Goal: Task Accomplishment & Management: Manage account settings

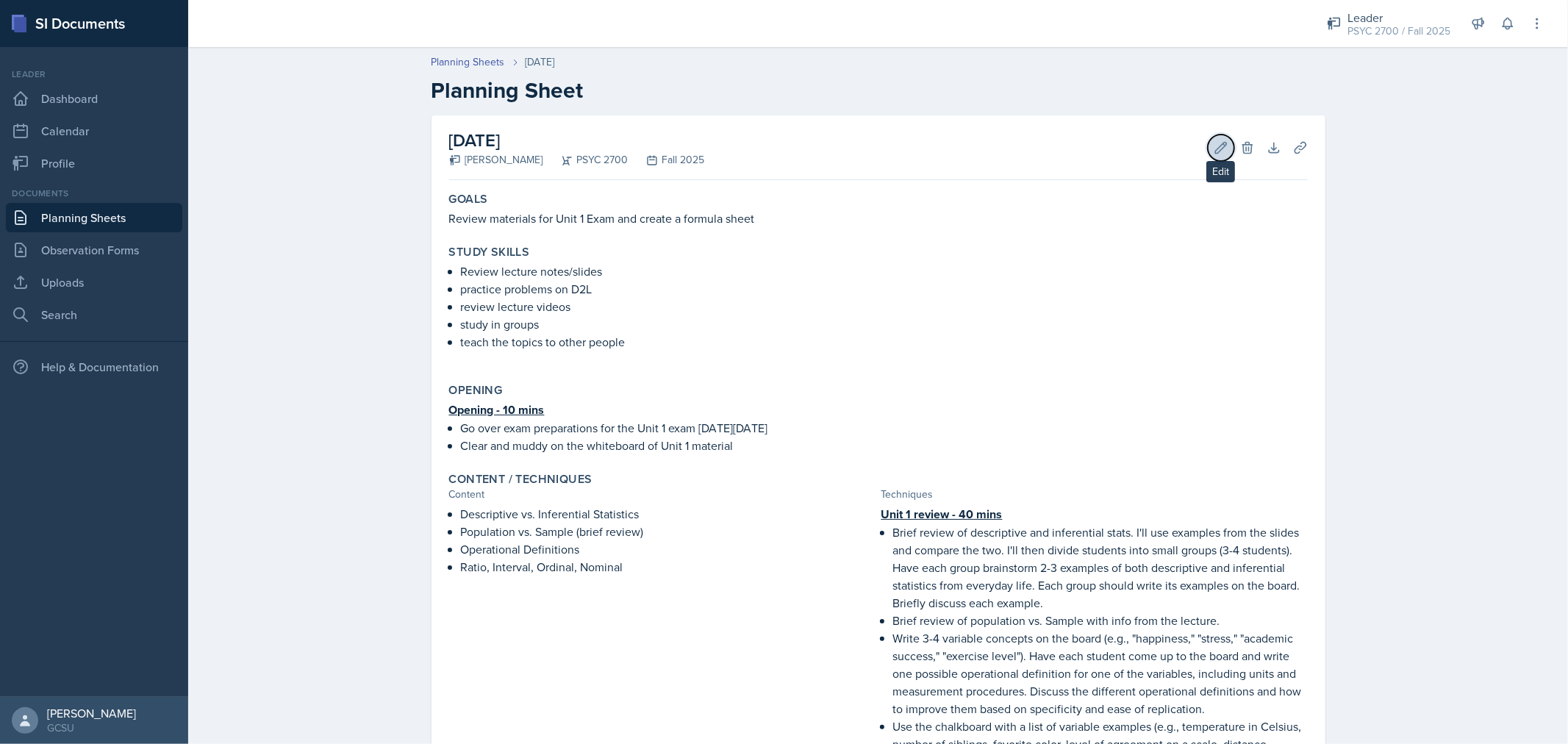
click at [1217, 153] on icon at bounding box center [1221, 148] width 15 height 15
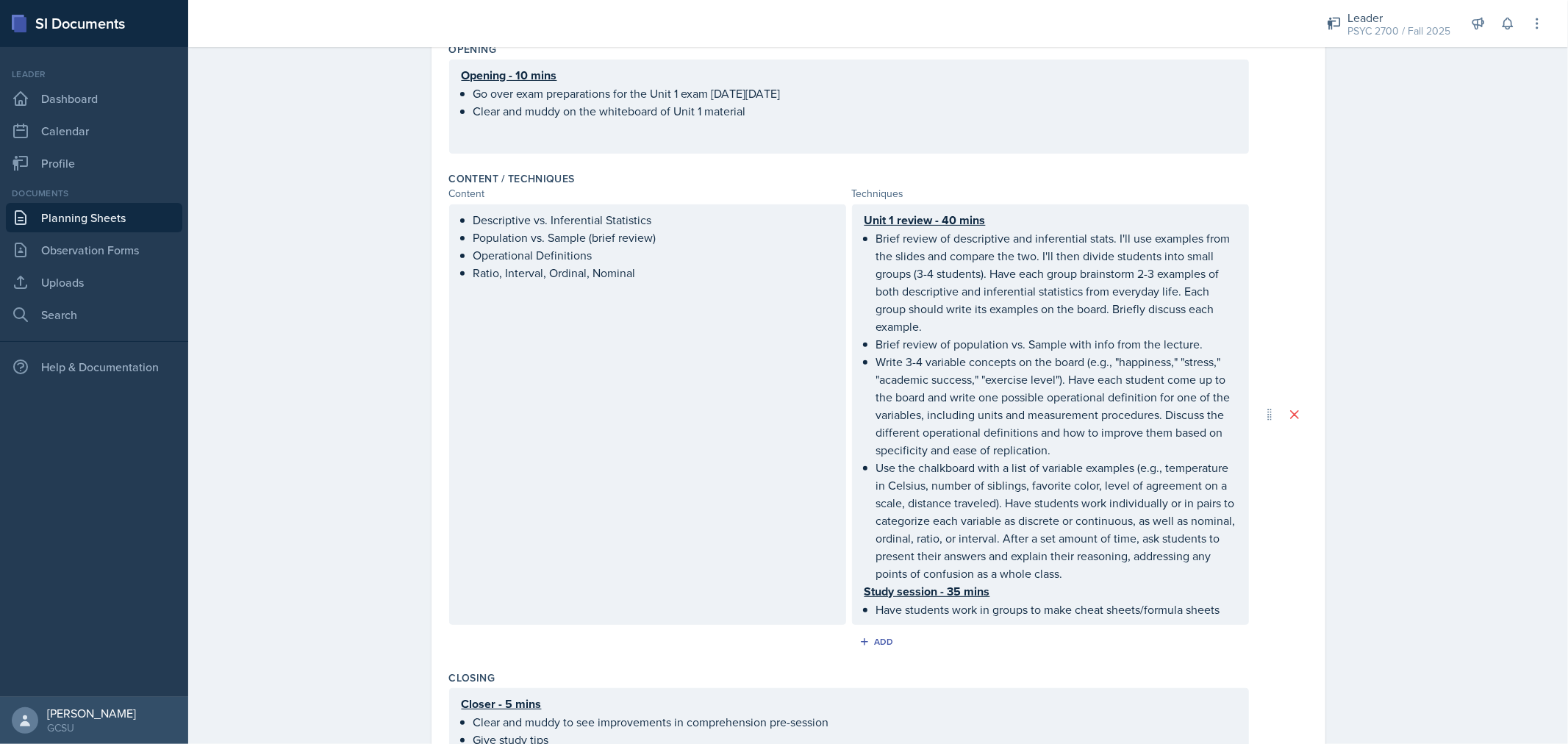
scroll to position [603, 0]
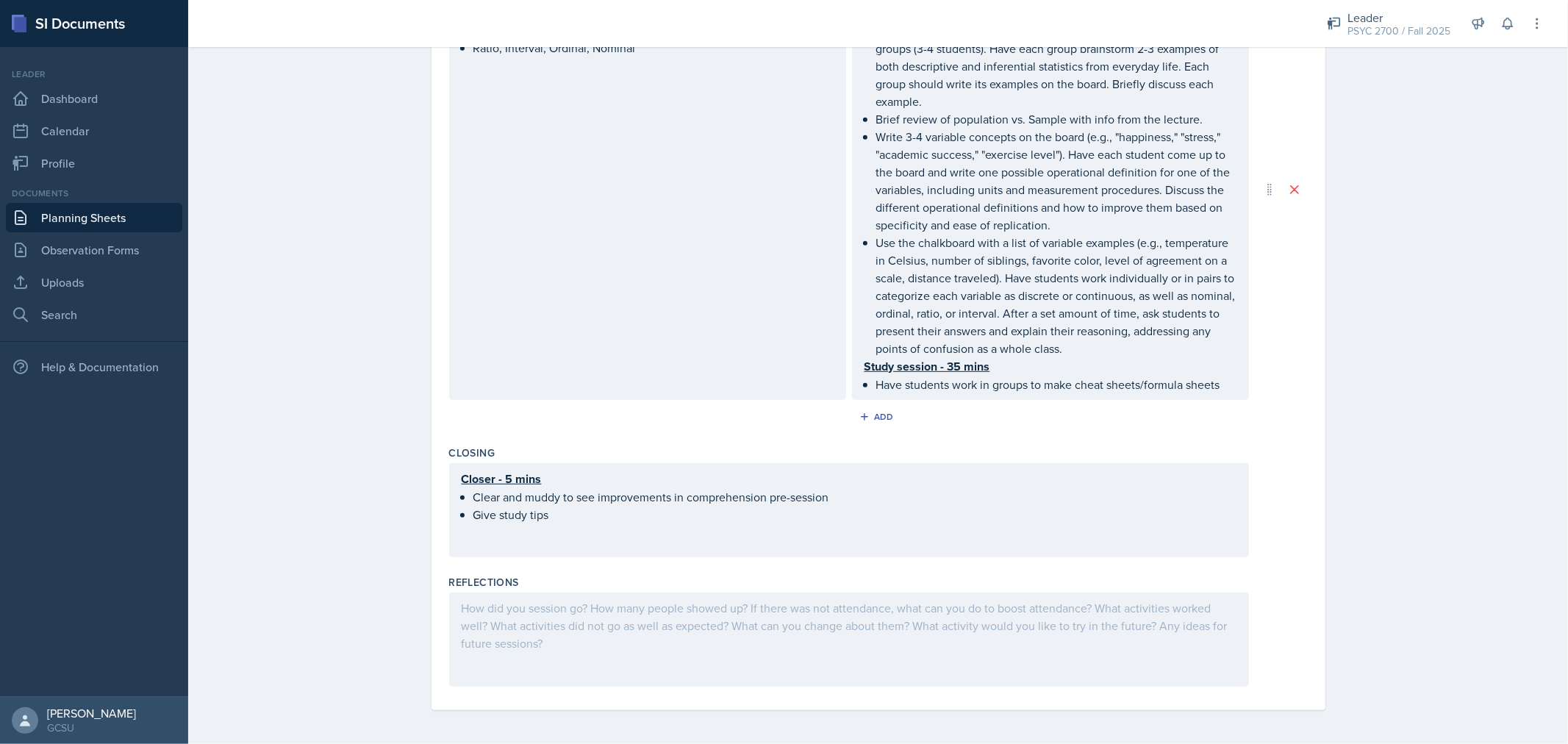
click at [722, 618] on div at bounding box center [849, 640] width 800 height 94
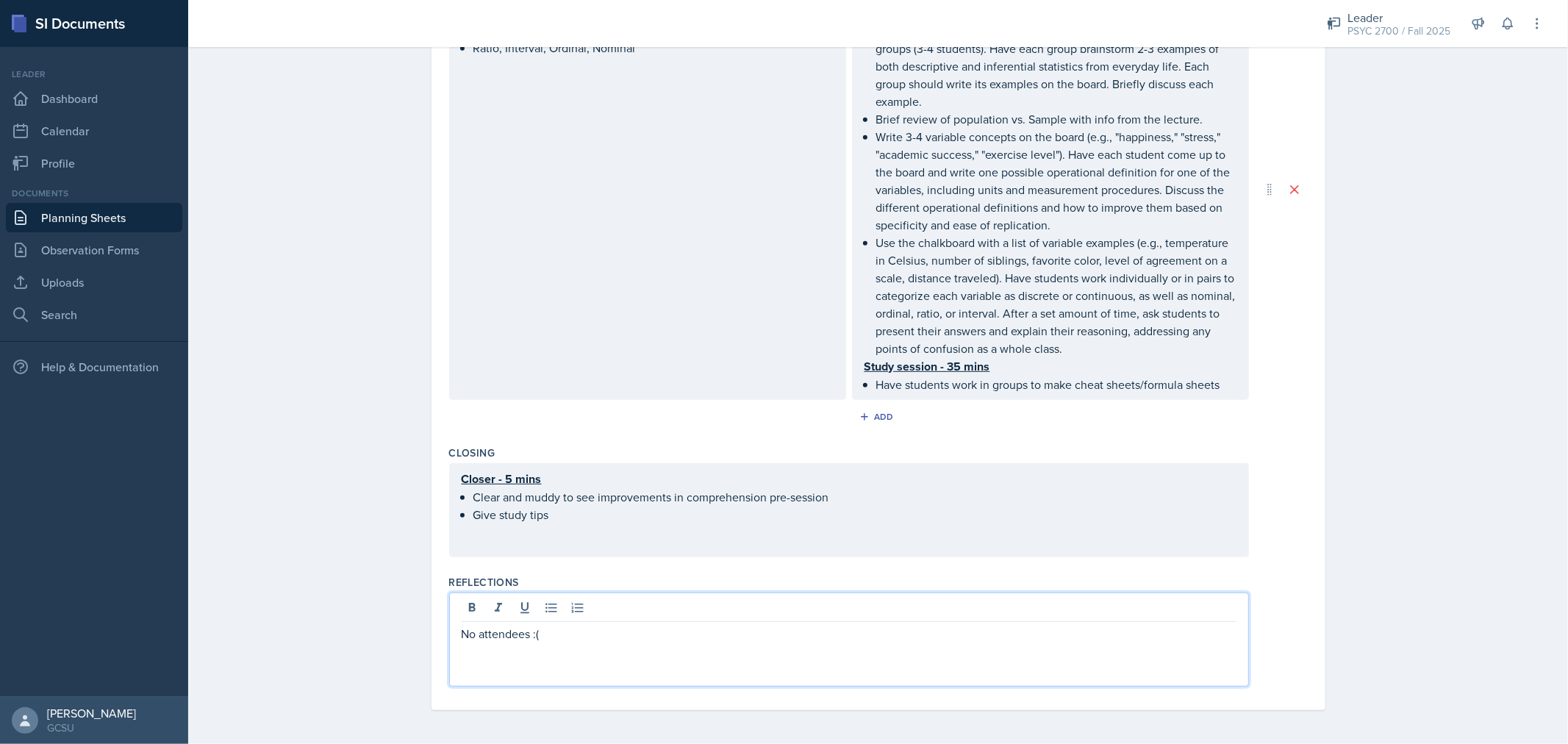
scroll to position [0, 0]
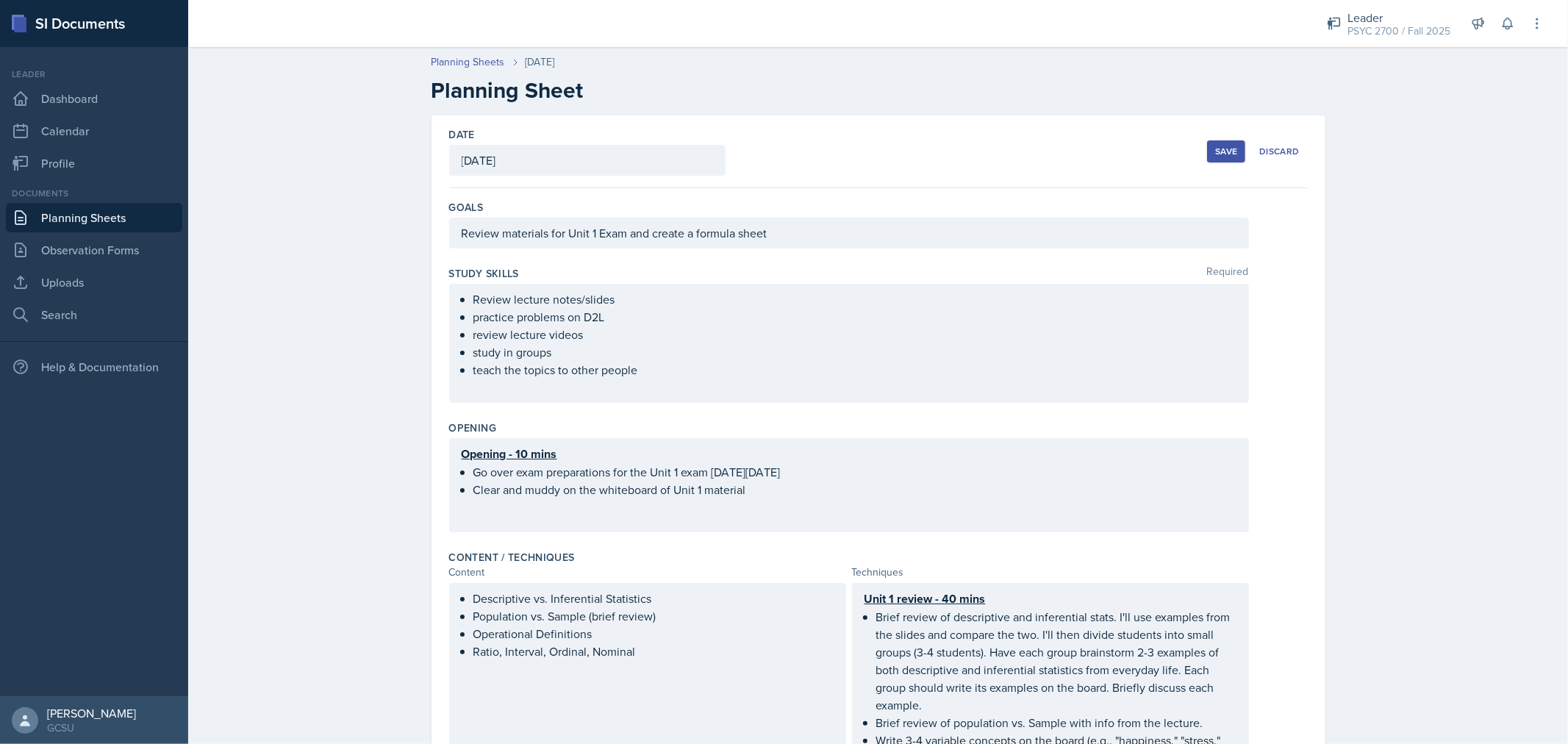
click at [1207, 162] on button "Save" at bounding box center [1226, 151] width 38 height 22
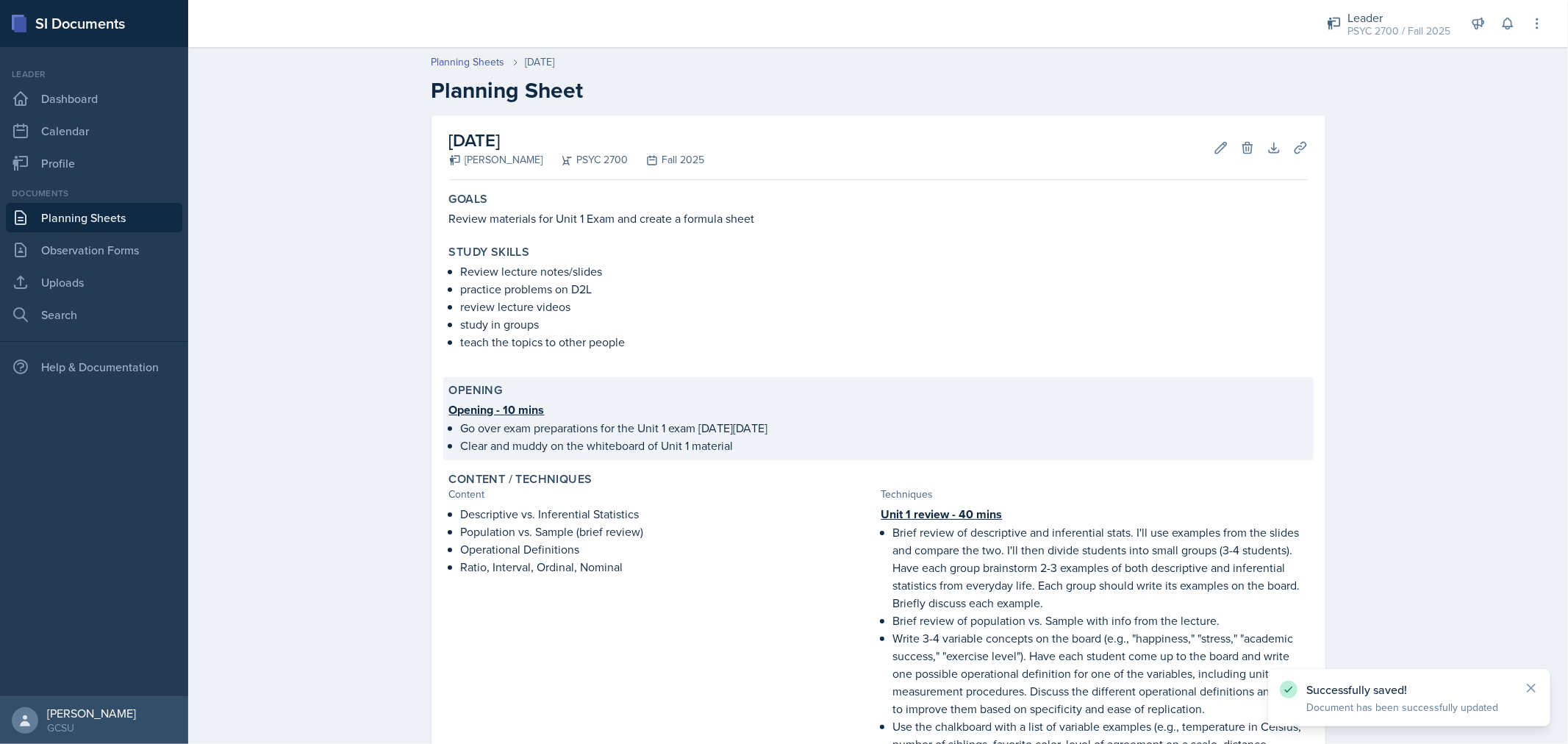
scroll to position [356, 0]
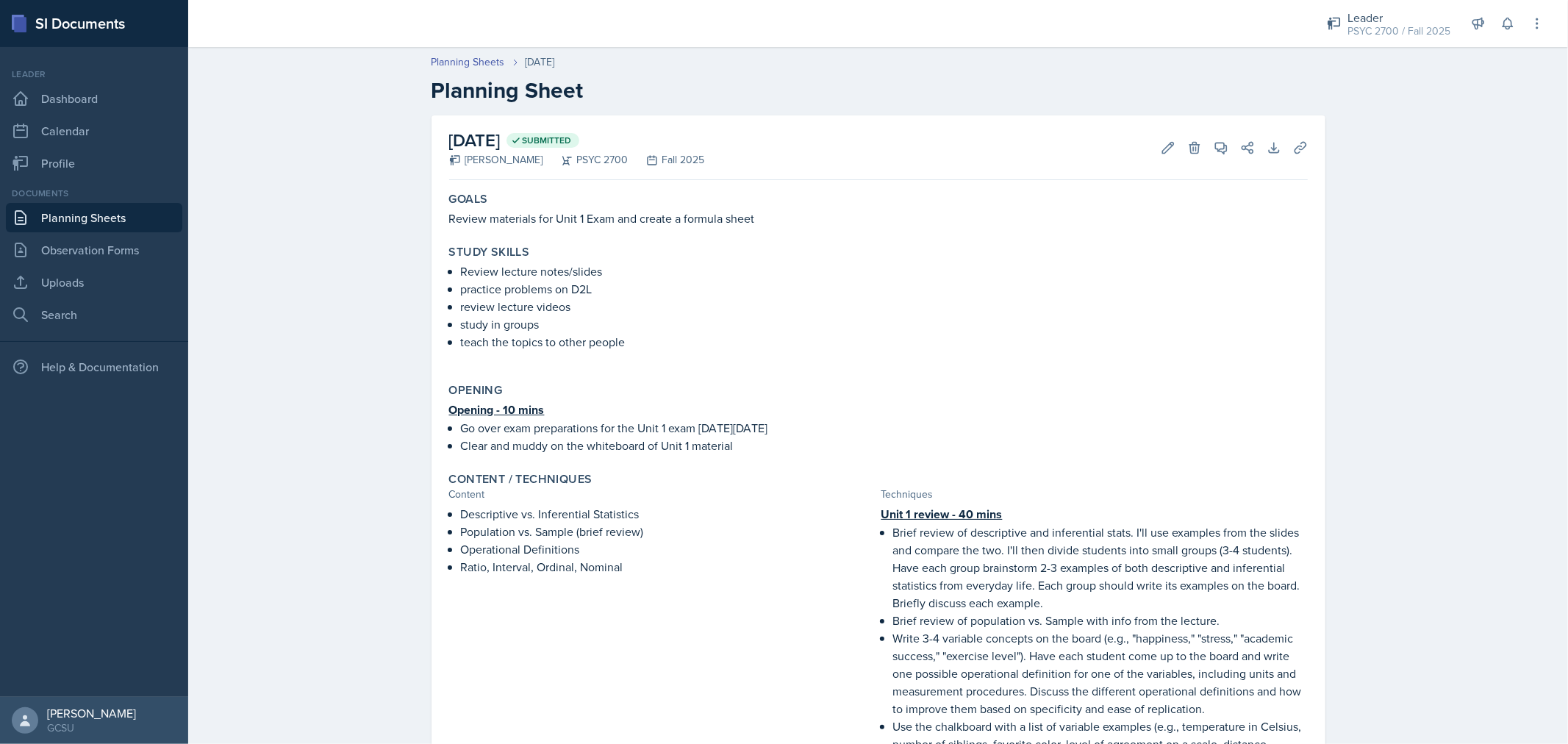
click at [120, 212] on link "Planning Sheets" at bounding box center [93, 218] width 176 height 29
